Goal: Communication & Community: Share content

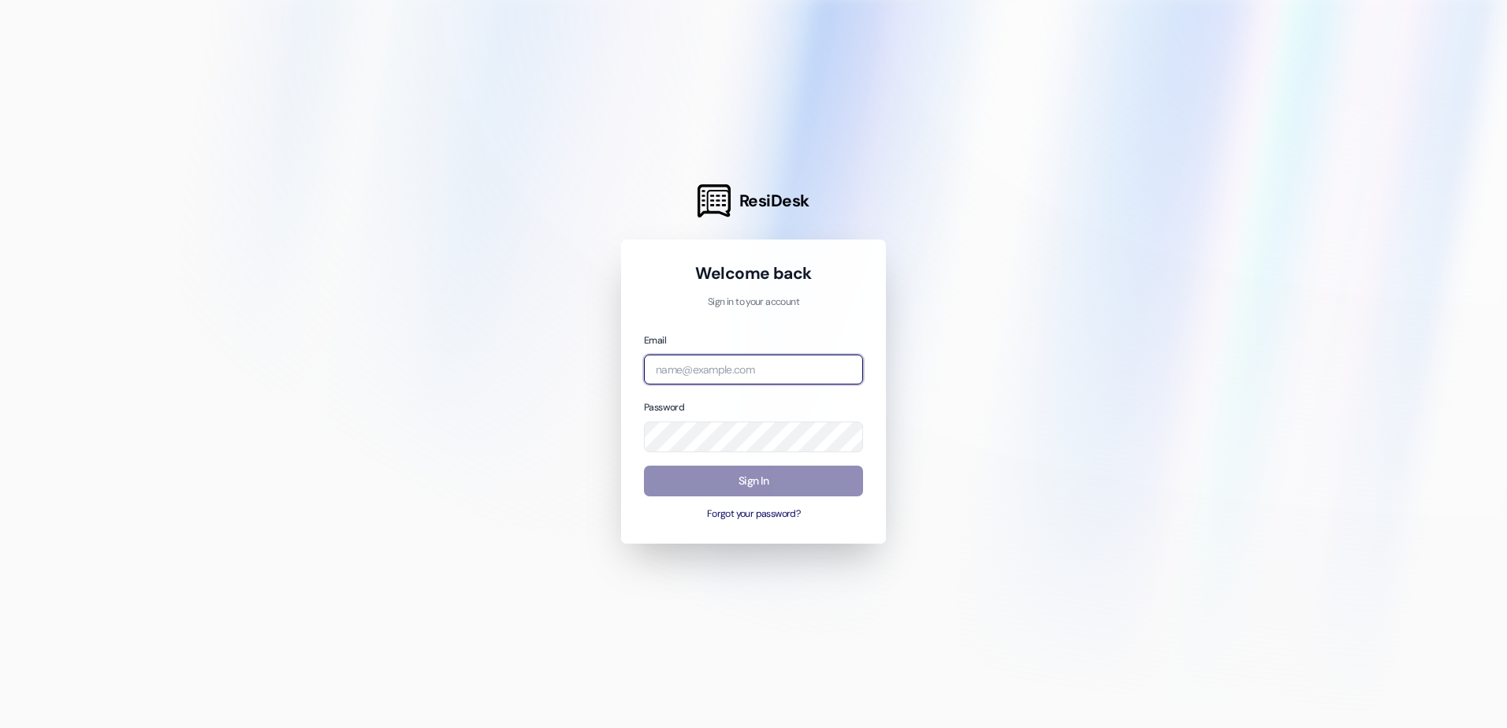
type input "[EMAIL_ADDRESS][DOMAIN_NAME]"
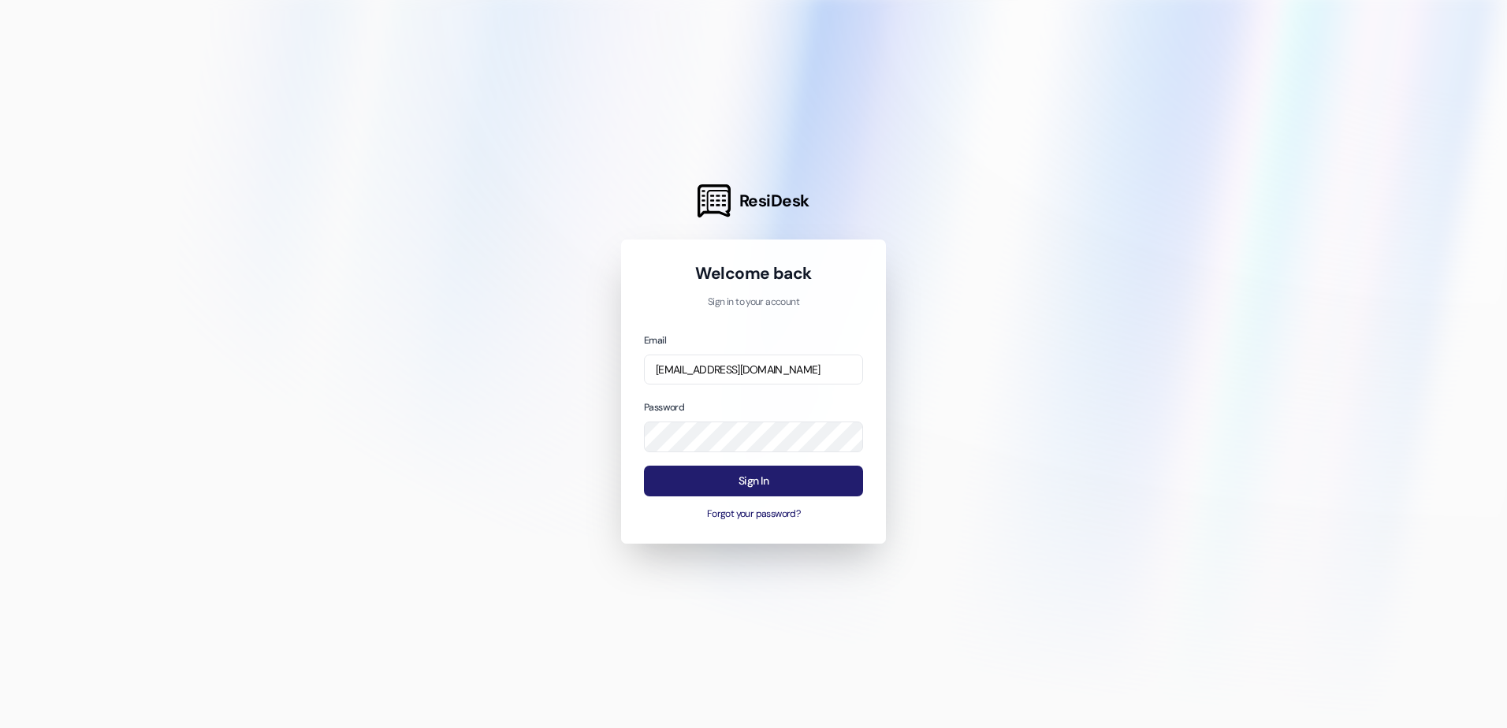
click at [797, 485] on button "Sign In" at bounding box center [753, 481] width 219 height 31
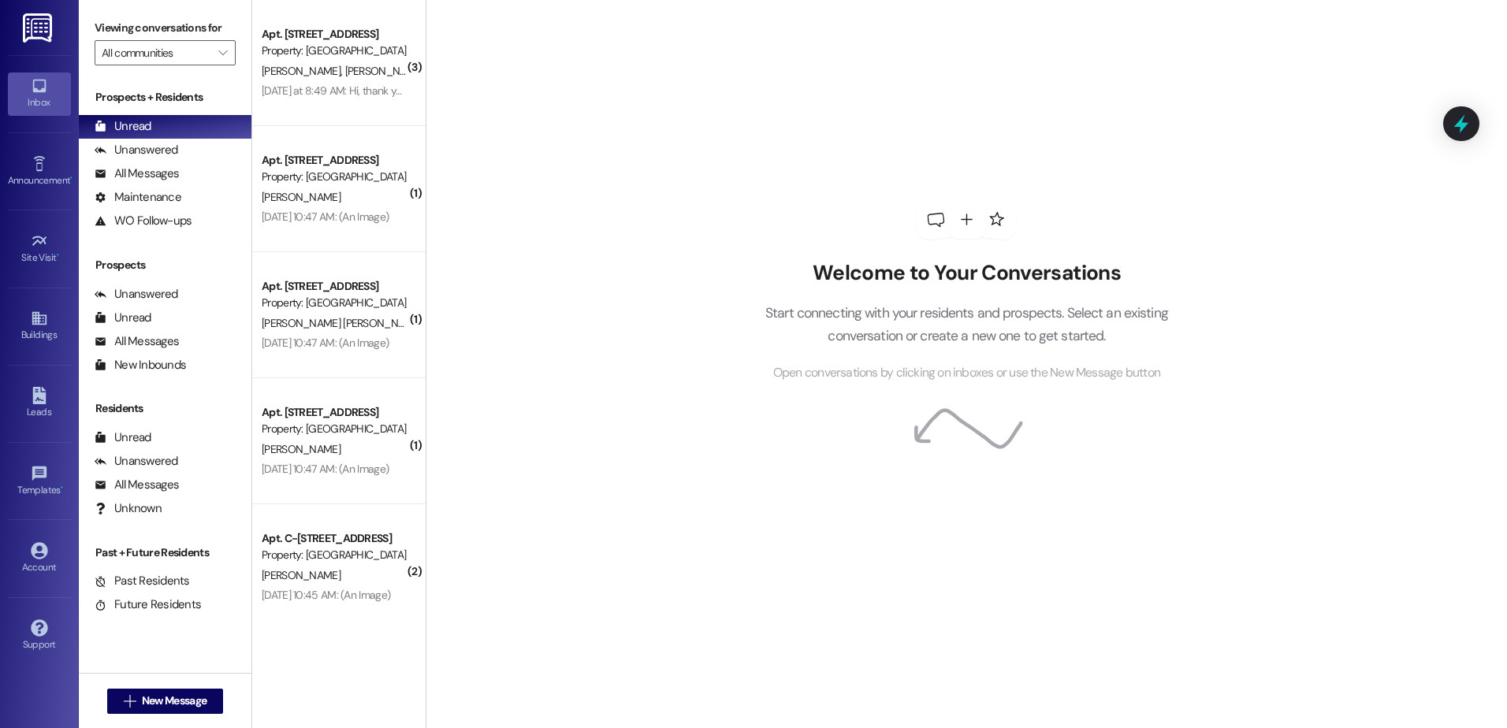
click at [21, 40] on link at bounding box center [38, 27] width 50 height 55
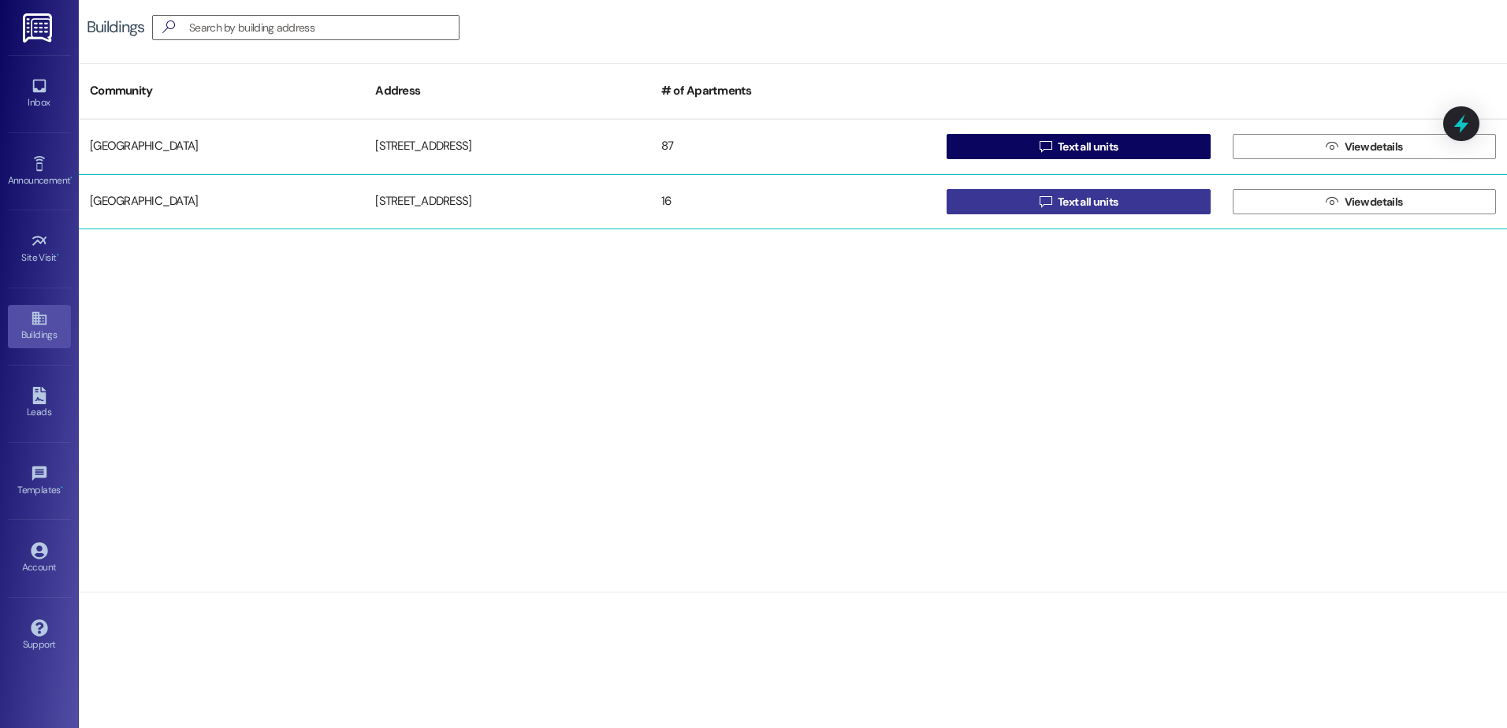
click at [1039, 195] on icon "" at bounding box center [1045, 201] width 12 height 13
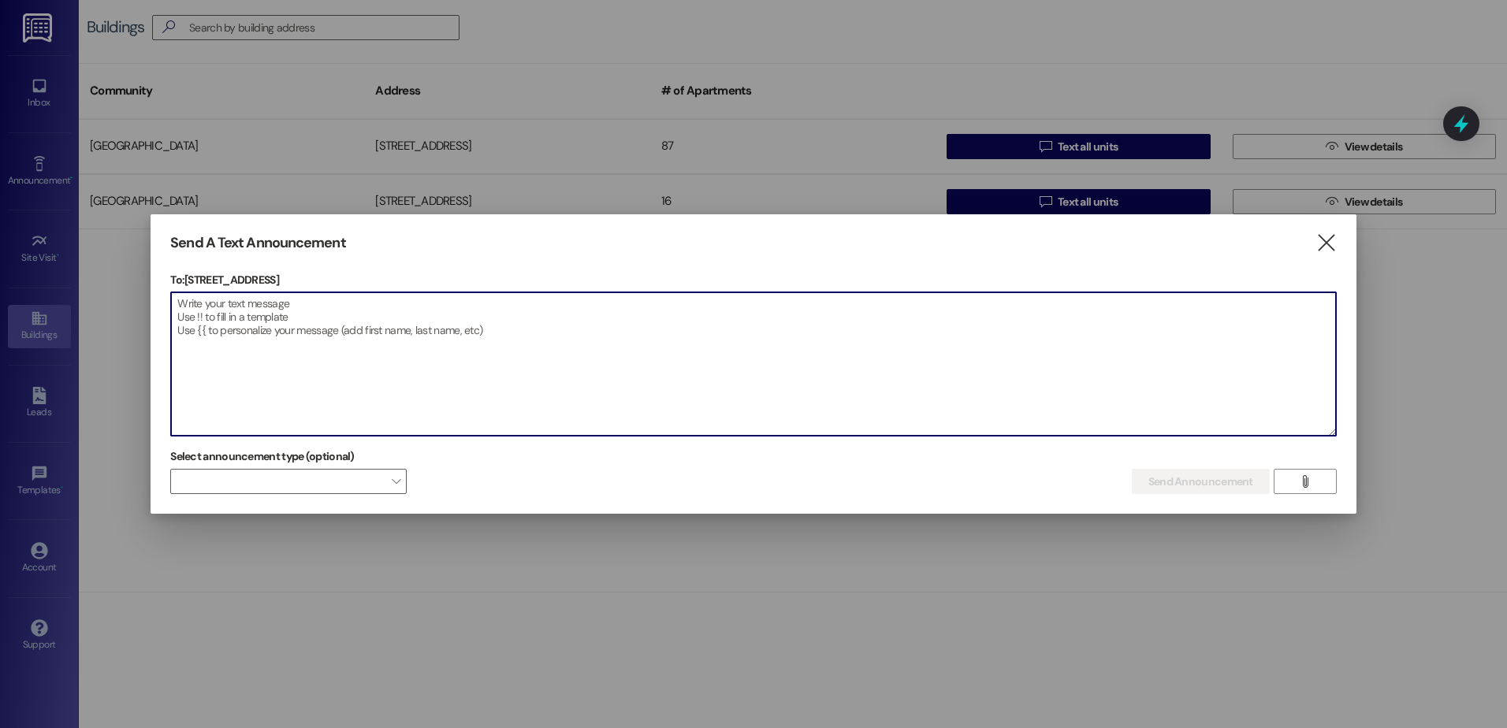
click at [515, 321] on textarea at bounding box center [753, 363] width 1165 height 143
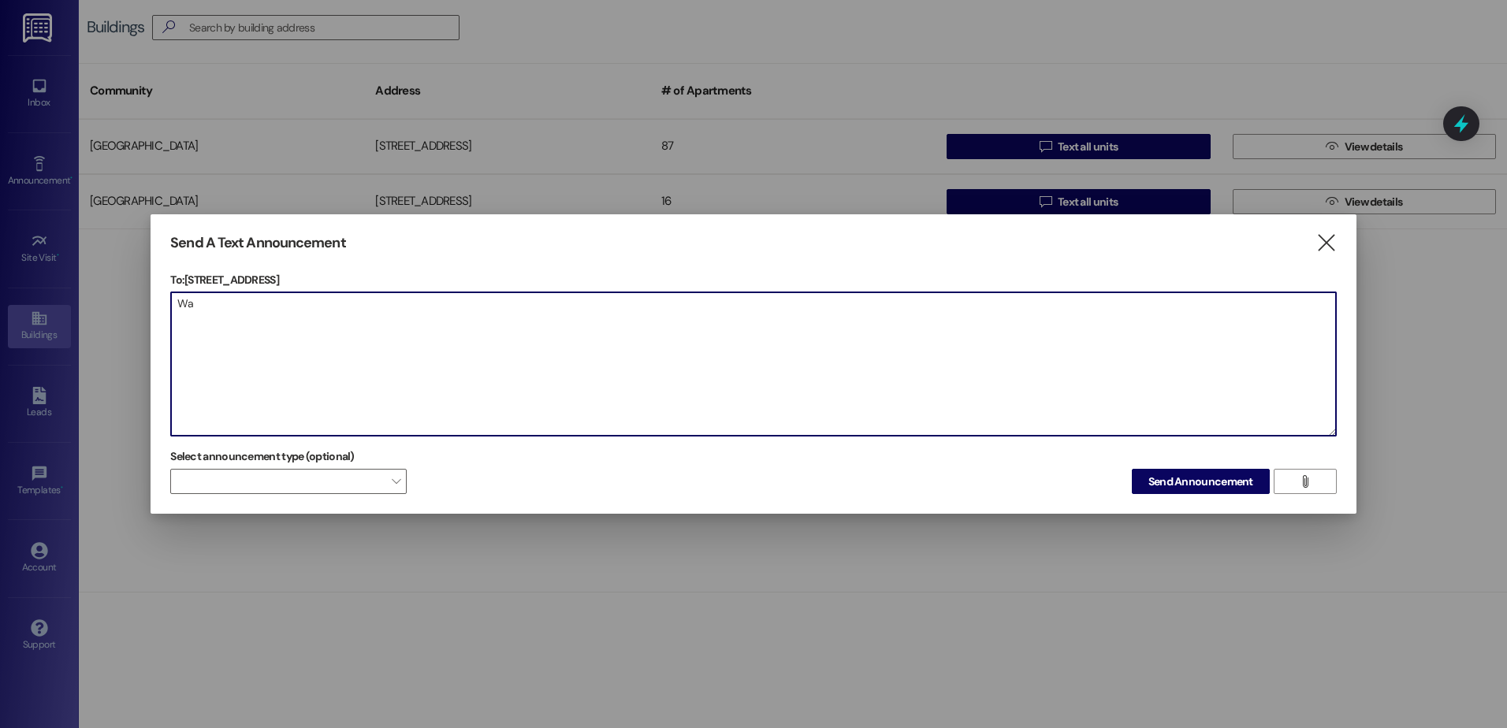
type textarea "W"
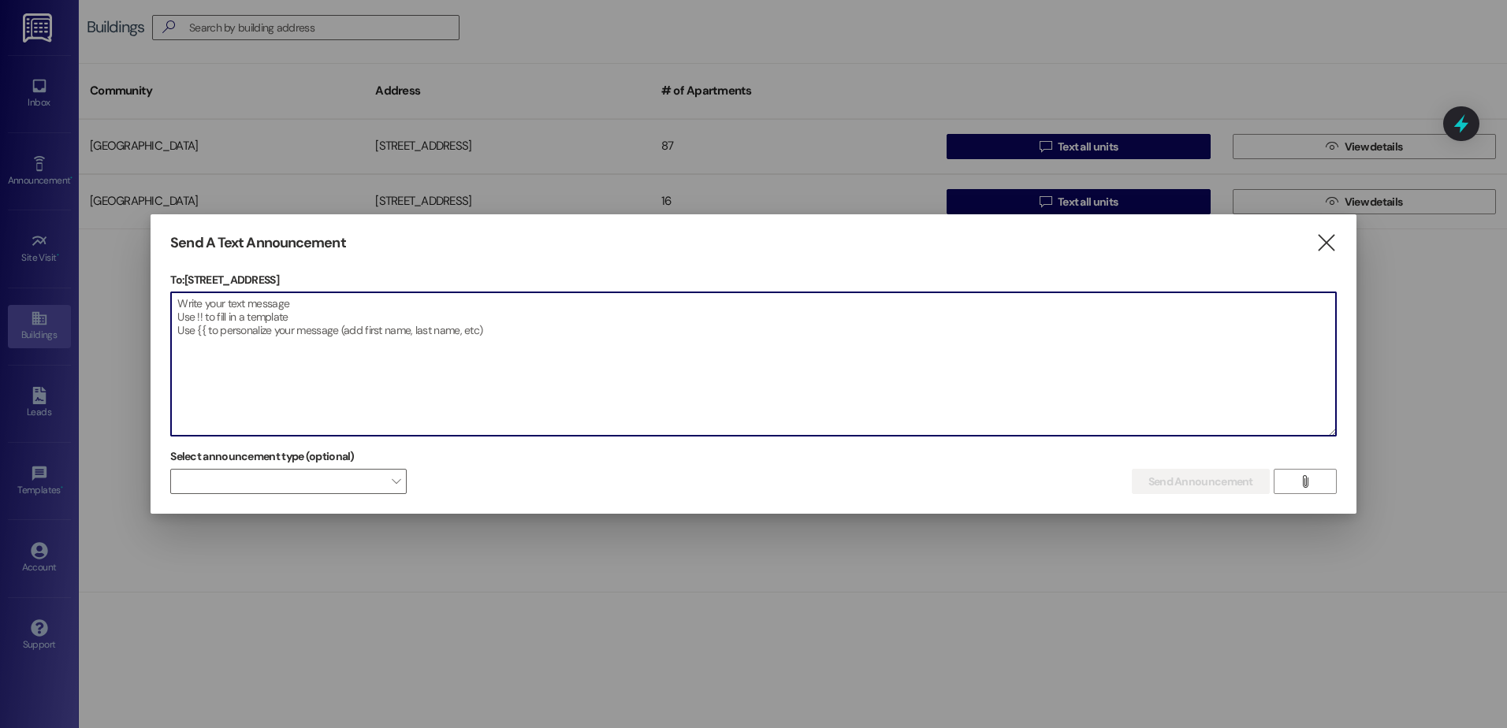
type textarea "a"
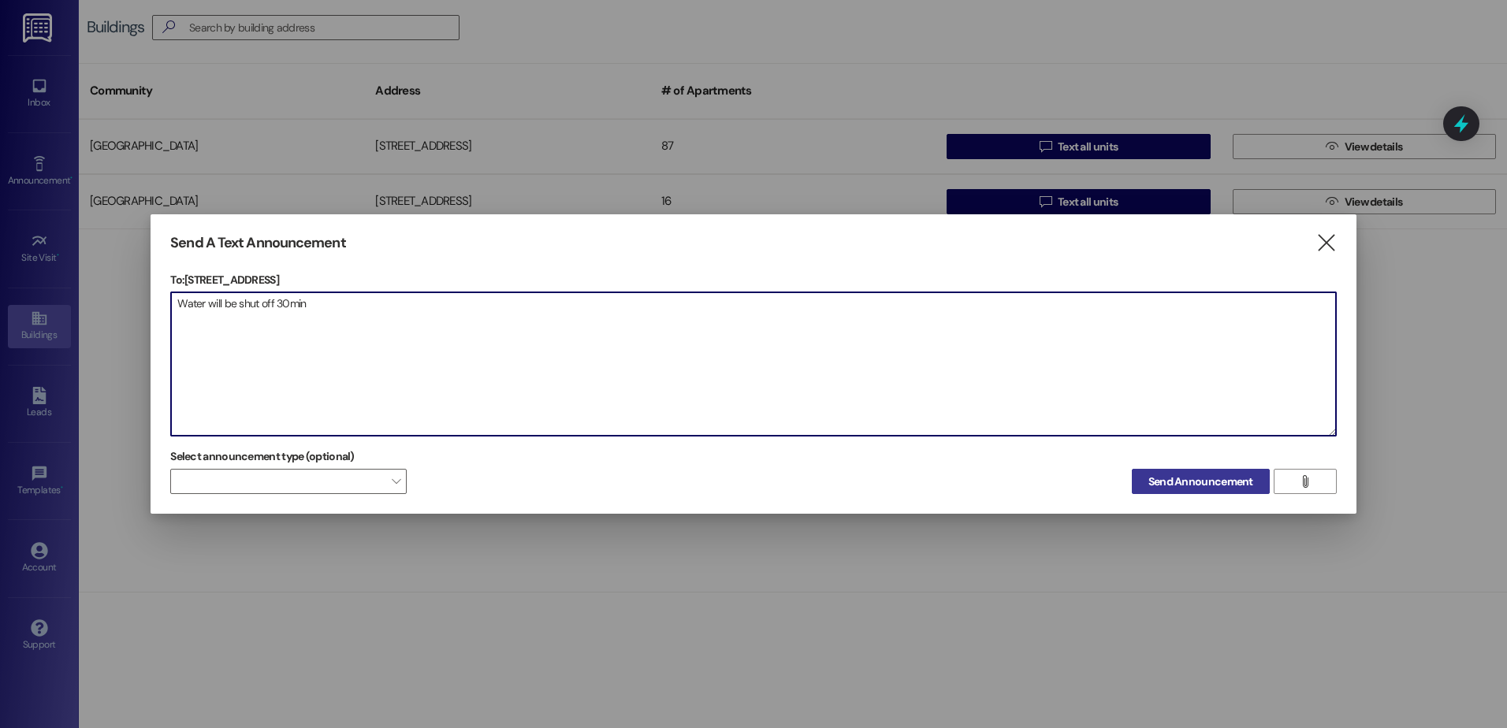
type textarea "Water will be shut off 30min"
click at [1174, 476] on span "Send Announcement" at bounding box center [1200, 482] width 105 height 17
